Goal: Book appointment/travel/reservation

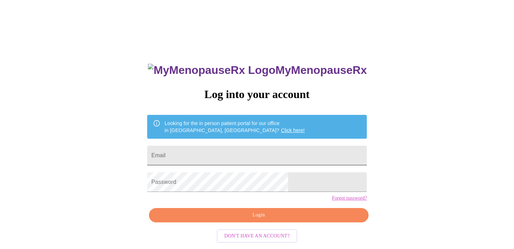
scroll to position [8, 0]
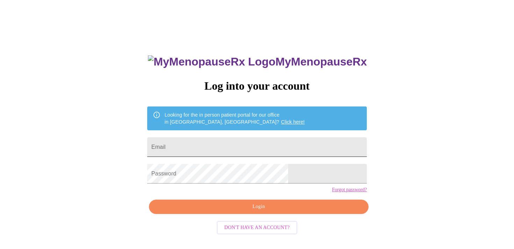
click at [255, 139] on input "Email" at bounding box center [257, 147] width 220 height 20
type input "[EMAIL_ADDRESS][DOMAIN_NAME]"
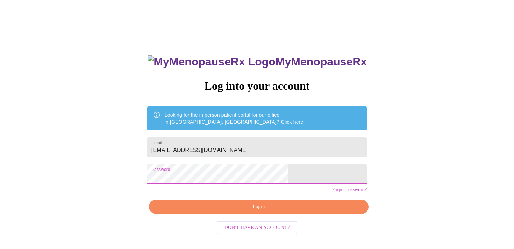
click at [266, 211] on span "Login" at bounding box center [258, 206] width 203 height 9
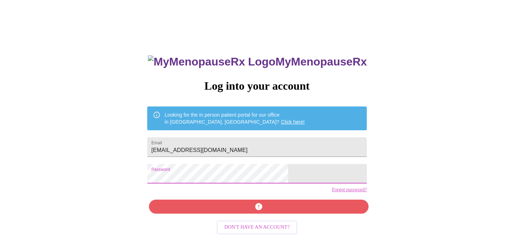
click at [153, 170] on div "MyMenopauseRx Log into your account Looking for the in person patient portal fo…" at bounding box center [257, 143] width 508 height 298
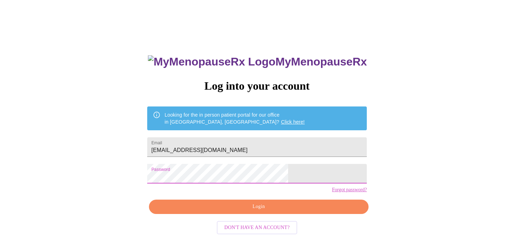
click at [264, 211] on span "Login" at bounding box center [258, 206] width 203 height 9
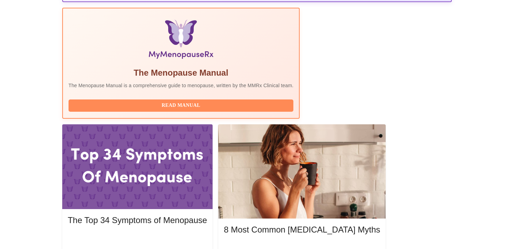
scroll to position [235, 0]
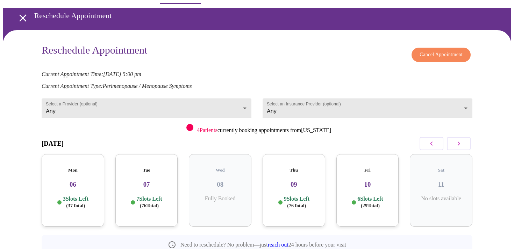
scroll to position [45, 0]
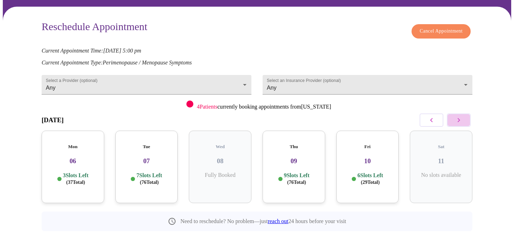
click at [459, 116] on icon "button" at bounding box center [458, 120] width 8 height 8
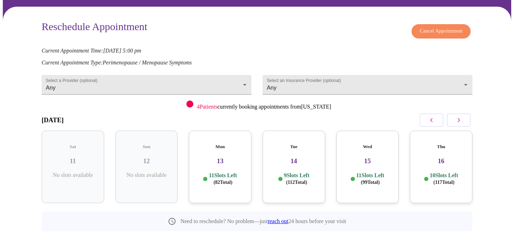
click at [459, 116] on icon "button" at bounding box center [458, 120] width 8 height 8
click at [430, 116] on icon "button" at bounding box center [431, 120] width 8 height 8
click at [238, 157] on h3 "13" at bounding box center [219, 161] width 51 height 8
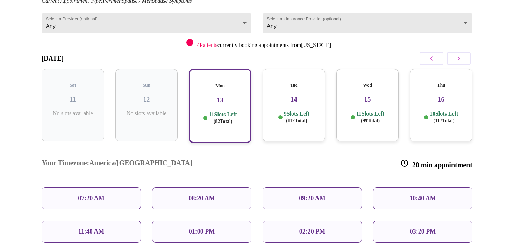
scroll to position [115, 0]
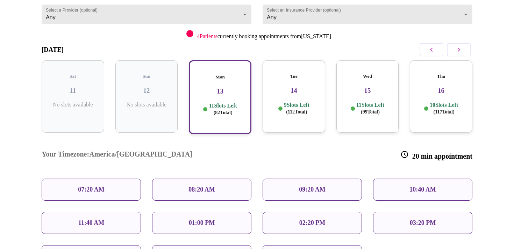
click at [284, 178] on div "09:20 AM" at bounding box center [312, 189] width 99 height 22
click at [345, 178] on div "09:20 AM" at bounding box center [312, 189] width 99 height 22
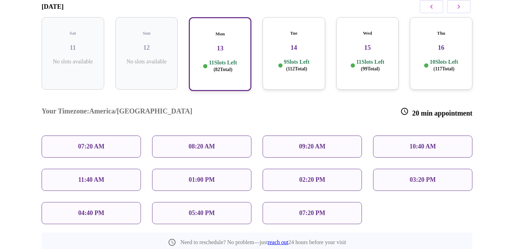
scroll to position [161, 0]
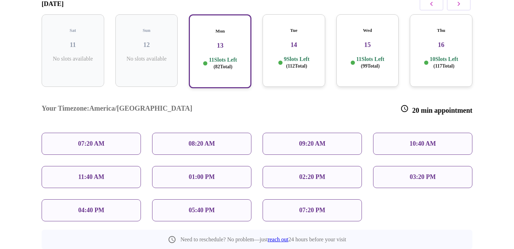
click at [307, 140] on p "09:20 AM" at bounding box center [312, 143] width 27 height 7
click at [226, 63] on div "Mon 13 11 Slots Left ( 82 Total)" at bounding box center [220, 51] width 63 height 74
click at [304, 140] on p "09:20 AM" at bounding box center [312, 143] width 27 height 7
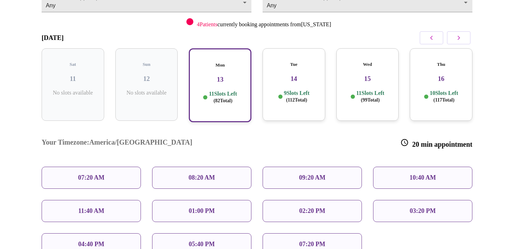
scroll to position [127, 0]
click at [292, 166] on div "09:20 AM" at bounding box center [312, 177] width 99 height 22
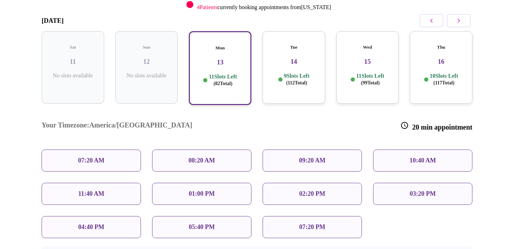
scroll to position [144, 0]
click at [213, 73] on p "11 Slots Left ( 82 Total)" at bounding box center [223, 80] width 28 height 14
click at [315, 156] on p "09:20 AM" at bounding box center [312, 159] width 27 height 7
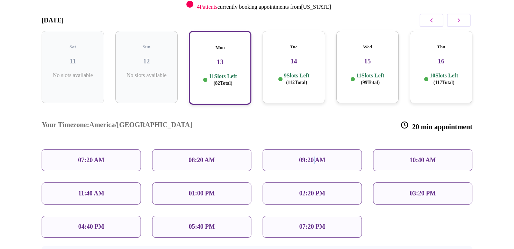
click at [315, 156] on p "09:20 AM" at bounding box center [312, 159] width 27 height 7
click at [352, 149] on div "09:20 AM" at bounding box center [312, 160] width 99 height 22
click at [229, 149] on div "08:20 AM" at bounding box center [201, 160] width 99 height 22
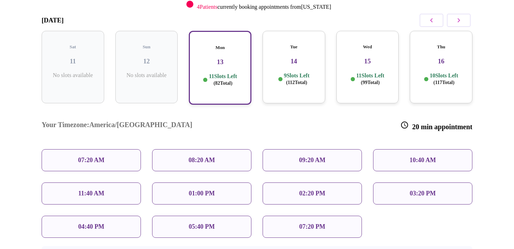
click at [398, 149] on div "10:40 AM" at bounding box center [422, 160] width 99 height 22
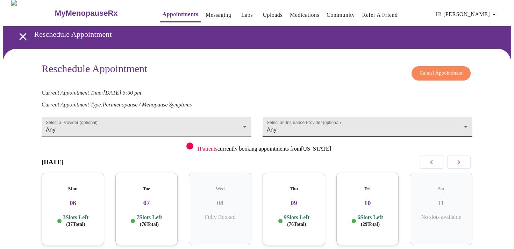
scroll to position [45, 0]
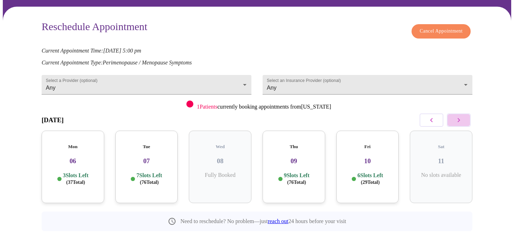
click at [464, 117] on button "button" at bounding box center [459, 119] width 24 height 13
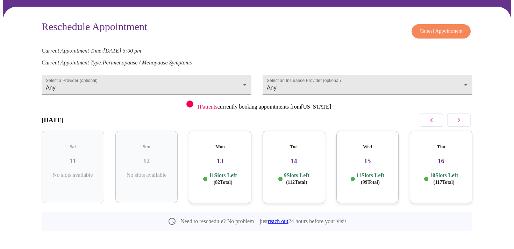
scroll to position [42, 0]
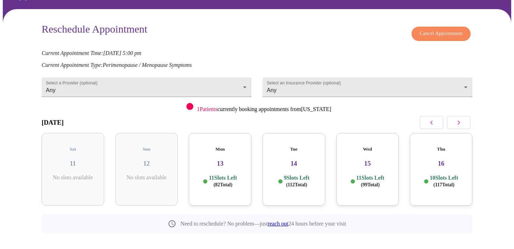
click at [237, 162] on div "Mon 13 11 Slots Left ( 82 Total)" at bounding box center [220, 169] width 63 height 72
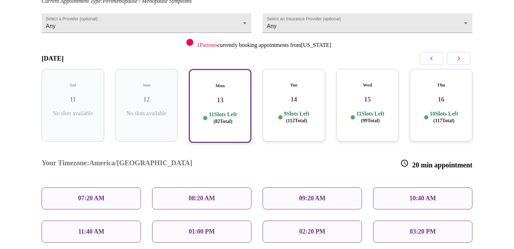
scroll to position [107, 0]
click at [339, 187] on div "09:20 AM" at bounding box center [312, 198] width 99 height 22
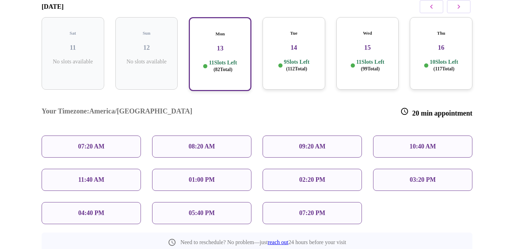
scroll to position [199, 0]
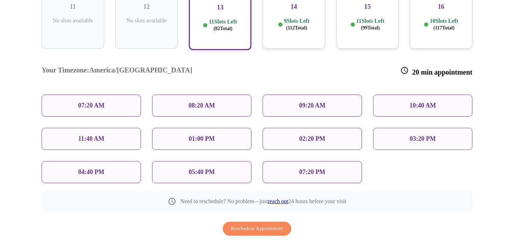
click at [82, 102] on p "07:20 AM" at bounding box center [91, 105] width 27 height 7
click at [205, 94] on div "08:20 AM" at bounding box center [201, 105] width 99 height 22
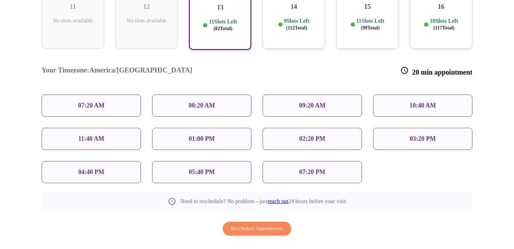
click at [284, 94] on div "09:20 AM" at bounding box center [312, 105] width 99 height 22
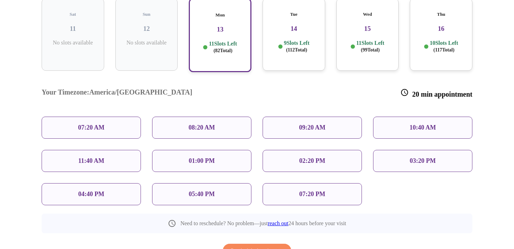
scroll to position [174, 0]
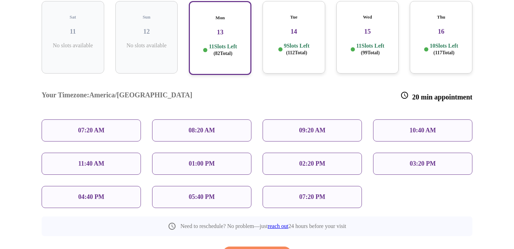
click at [218, 119] on div "08:20 AM" at bounding box center [201, 130] width 99 height 22
click at [301, 127] on p "09:20 AM" at bounding box center [312, 130] width 27 height 7
click at [330, 119] on div "09:20 AM" at bounding box center [312, 130] width 99 height 22
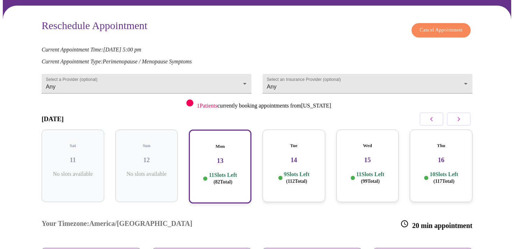
scroll to position [44, 0]
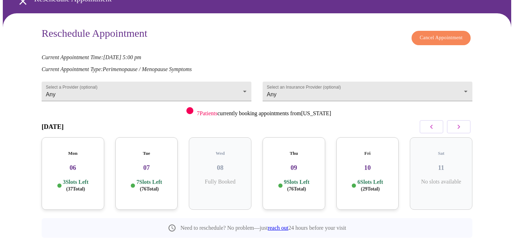
scroll to position [45, 0]
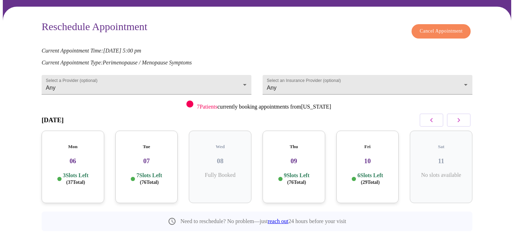
click at [462, 117] on icon "button" at bounding box center [458, 120] width 8 height 8
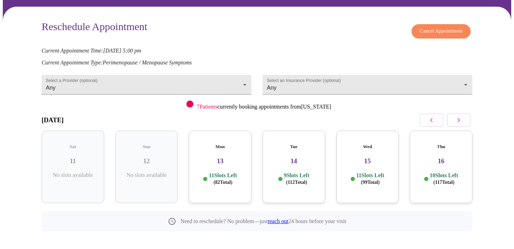
click at [239, 157] on h3 "13" at bounding box center [219, 161] width 51 height 8
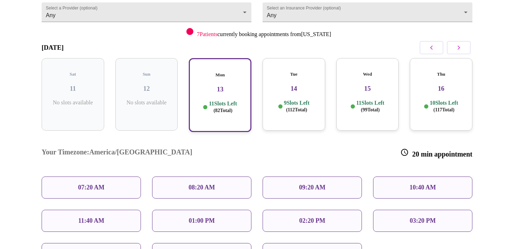
scroll to position [124, 0]
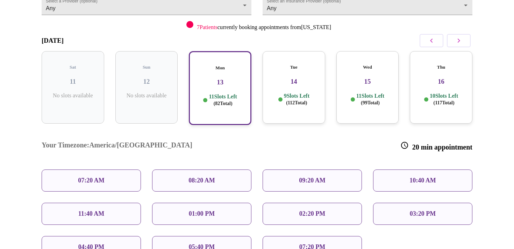
click at [124, 169] on div "07:20 AM" at bounding box center [91, 180] width 99 height 22
click at [220, 169] on div "08:20 AM" at bounding box center [201, 180] width 99 height 22
click at [312, 169] on div "09:20 AM" at bounding box center [312, 180] width 99 height 22
click at [399, 169] on div "10:40 AM" at bounding box center [422, 180] width 99 height 22
click at [401, 202] on div "03:20 PM" at bounding box center [422, 213] width 99 height 22
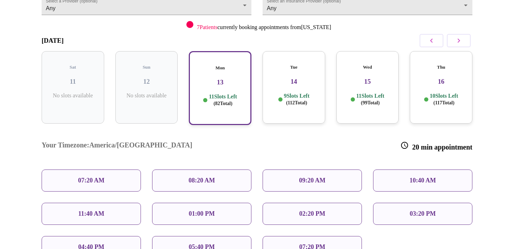
click at [343, 202] on div "02:20 PM" at bounding box center [312, 213] width 99 height 22
click at [340, 236] on div "07:20 PM" at bounding box center [312, 247] width 99 height 22
click at [239, 236] on div "05:40 PM" at bounding box center [201, 247] width 99 height 22
click at [231, 202] on div "01:00 PM" at bounding box center [201, 213] width 99 height 22
click at [118, 236] on div "04:40 PM" at bounding box center [91, 247] width 99 height 22
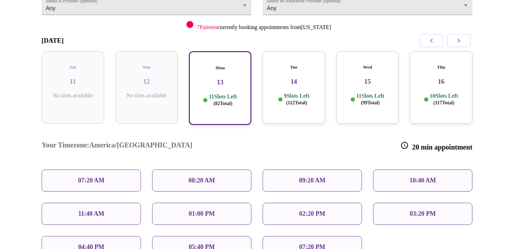
click at [122, 202] on div "11:40 AM" at bounding box center [91, 213] width 99 height 22
click at [119, 169] on div "07:20 AM" at bounding box center [91, 180] width 99 height 22
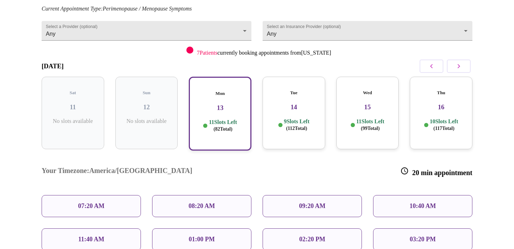
scroll to position [120, 0]
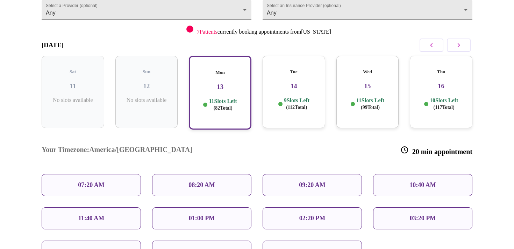
click at [314, 107] on div "Tue 14 9 Slots Left ( 112 Total)" at bounding box center [294, 92] width 63 height 72
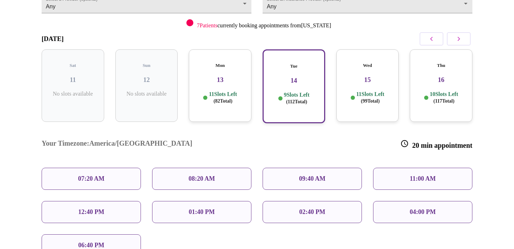
scroll to position [125, 0]
click at [83, 242] on p "06:40 PM" at bounding box center [91, 245] width 26 height 7
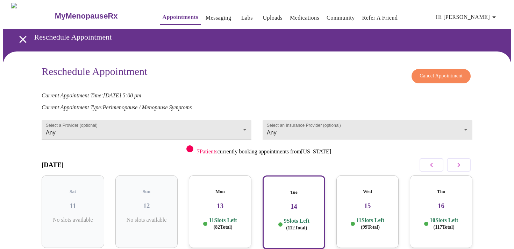
click at [241, 123] on body "MyMenopauseRx Appointments Messaging Labs Uploads Medications Community Refer a…" at bounding box center [257, 236] width 508 height 466
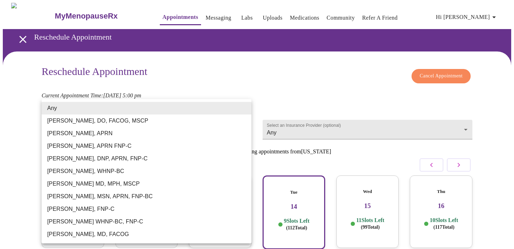
click at [235, 110] on li "Any" at bounding box center [147, 108] width 210 height 13
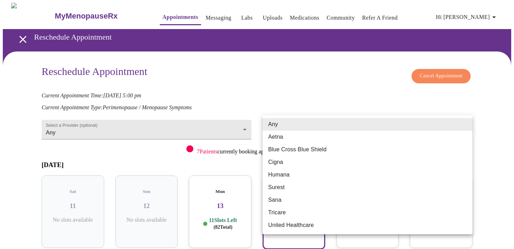
click at [463, 127] on body "MyMenopauseRx Appointments Messaging Labs Uploads Medications Community Refer a…" at bounding box center [257, 236] width 508 height 466
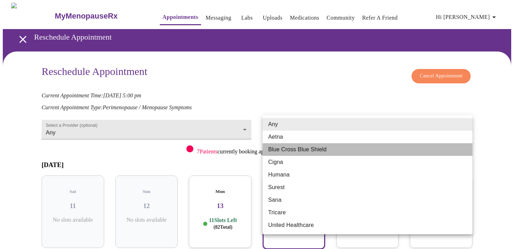
click at [457, 152] on li "Blue Cross Blue Shield" at bounding box center [368, 149] width 210 height 13
type input "Blue Cross Blue Shield"
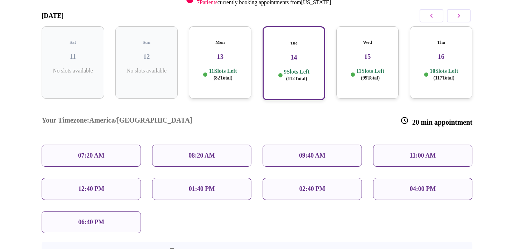
scroll to position [174, 0]
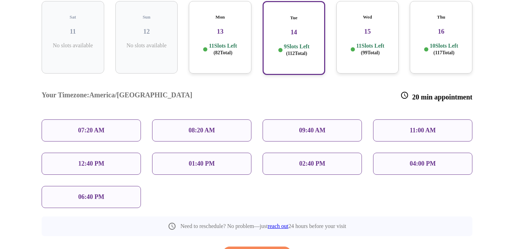
click at [222, 33] on div "Mon 13 11 Slots Left ( 82 Total)" at bounding box center [220, 37] width 63 height 72
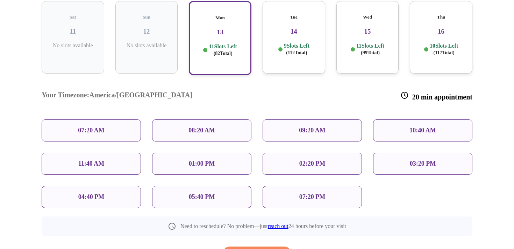
click at [225, 119] on div "08:20 AM" at bounding box center [201, 130] width 99 height 22
click at [253, 248] on span "Reschedule Appointment" at bounding box center [257, 253] width 52 height 9
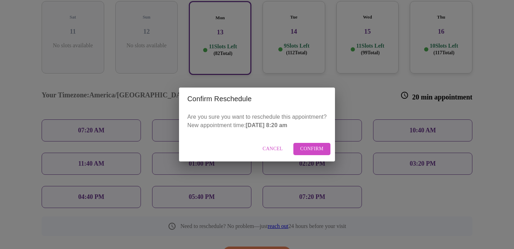
click at [275, 146] on span "Cancel" at bounding box center [273, 148] width 20 height 9
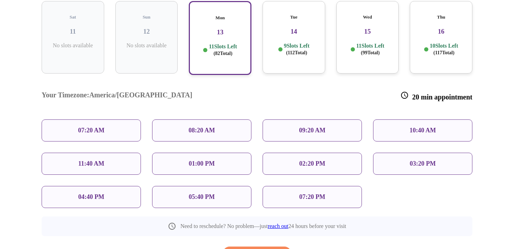
click at [308, 127] on p "09:20 AM" at bounding box center [312, 130] width 27 height 7
click at [322, 127] on p "09:20 AM" at bounding box center [312, 130] width 27 height 7
click at [267, 248] on span "Reschedule Appointment" at bounding box center [257, 253] width 52 height 9
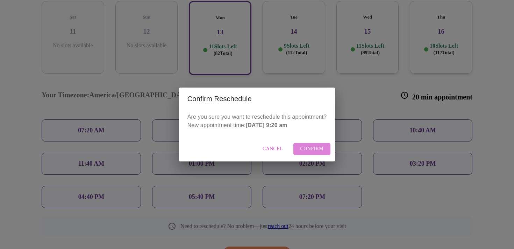
click at [309, 148] on span "Confirm" at bounding box center [311, 148] width 23 height 9
